Goal: Navigation & Orientation: Find specific page/section

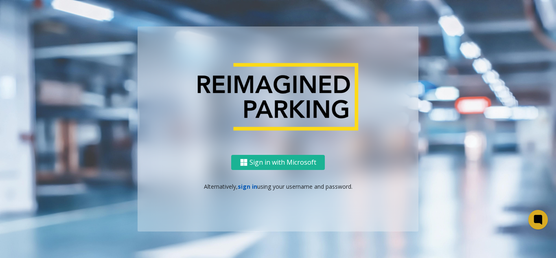
click at [246, 188] on link "sign in" at bounding box center [248, 186] width 20 height 8
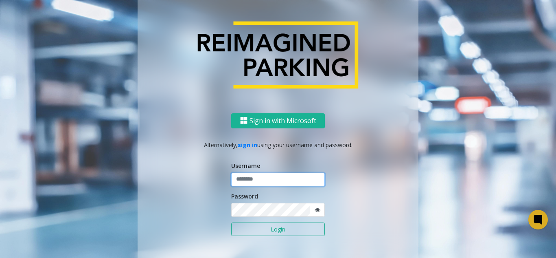
paste input "**********"
type input "**********"
click at [290, 222] on button "Login" at bounding box center [278, 229] width 94 height 14
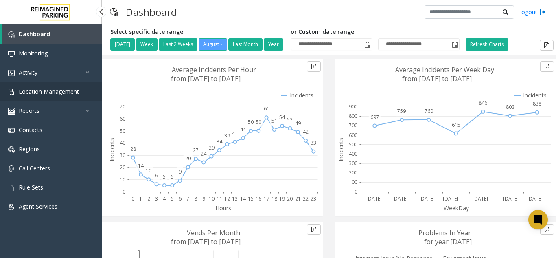
click at [67, 93] on span "Location Management" at bounding box center [49, 91] width 60 height 8
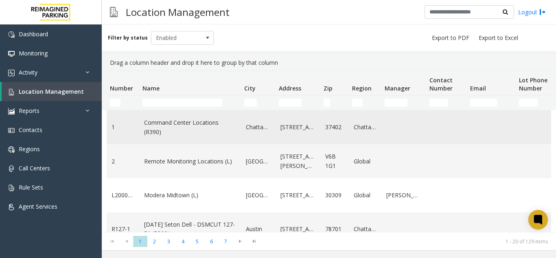
click at [195, 127] on link "Command Center Locations (R390)" at bounding box center [190, 127] width 92 height 18
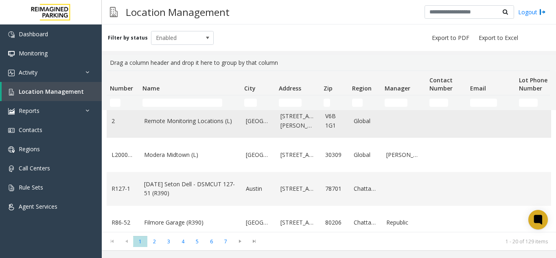
scroll to position [41, 0]
click at [156, 120] on link "Remote Monitoring Locations (L)" at bounding box center [190, 120] width 92 height 9
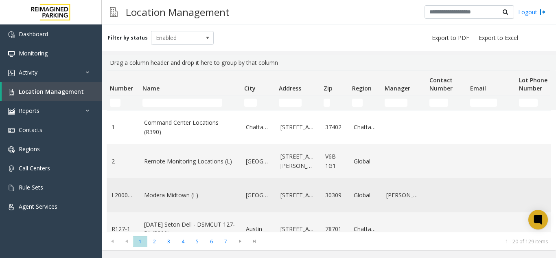
click at [189, 197] on link "Modera Midtown (L)" at bounding box center [190, 194] width 92 height 9
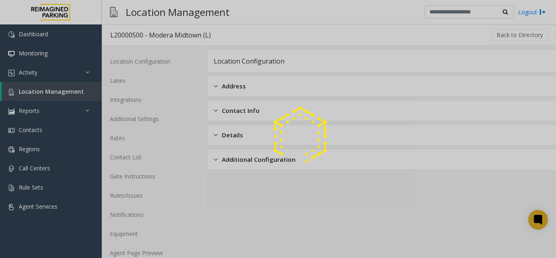
click at [150, 249] on div at bounding box center [278, 129] width 556 height 258
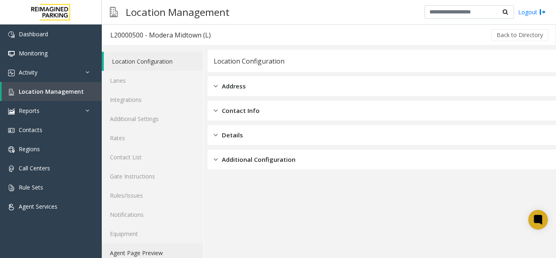
click at [150, 249] on link "Agent Page Preview" at bounding box center [152, 252] width 101 height 19
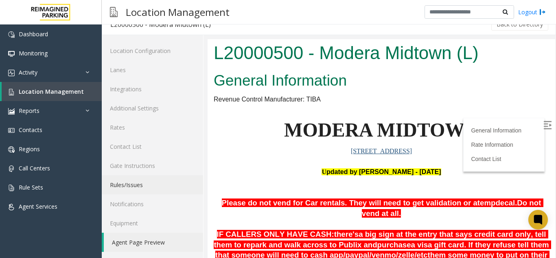
click at [373, 151] on span "[STREET_ADDRESS]" at bounding box center [381, 150] width 61 height 7
